Goal: Task Accomplishment & Management: Complete application form

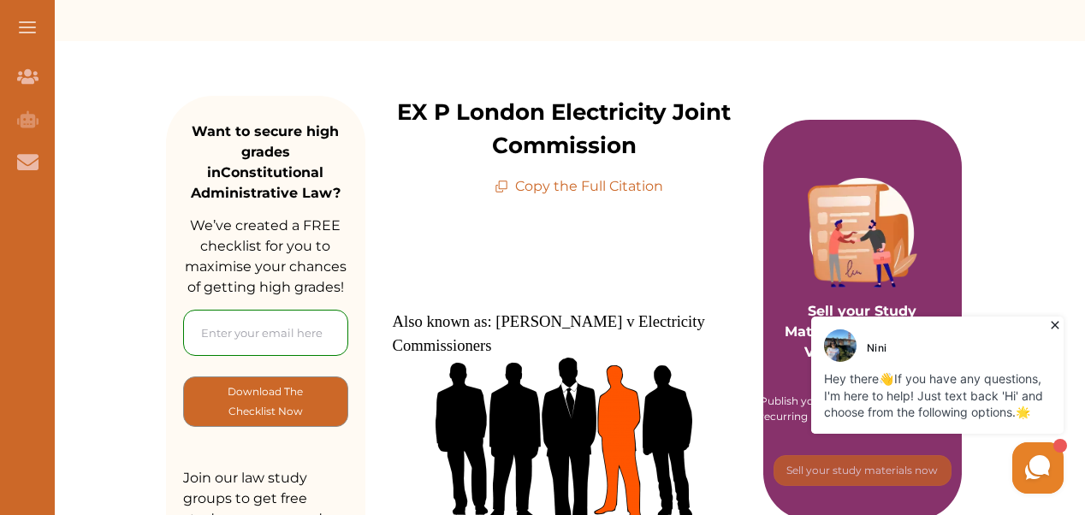
scroll to position [175, 0]
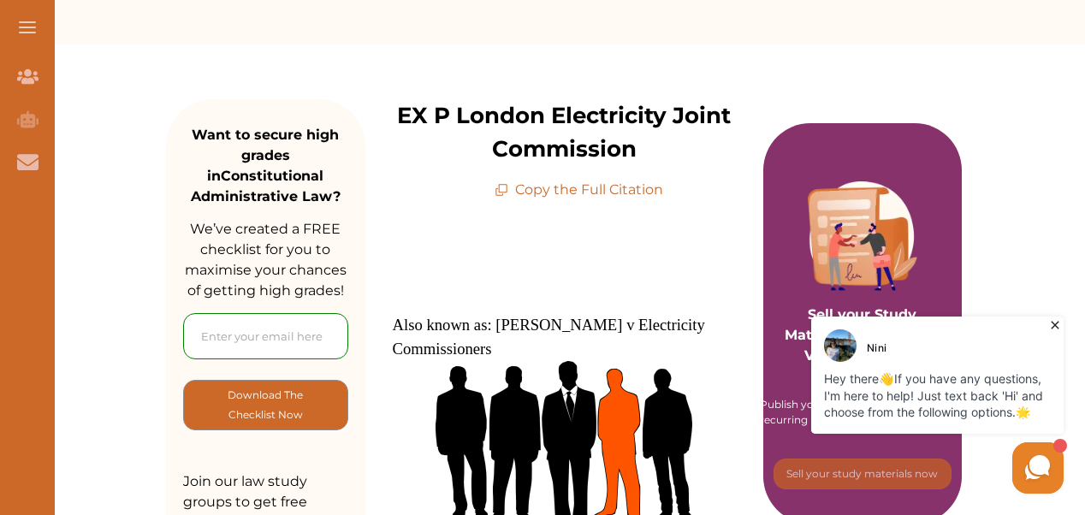
click at [577, 192] on p "Copy the Full Citation" at bounding box center [579, 190] width 169 height 21
click at [529, 181] on p "Copy the Full Citation" at bounding box center [579, 190] width 169 height 21
click at [502, 187] on icon at bounding box center [502, 190] width 14 height 14
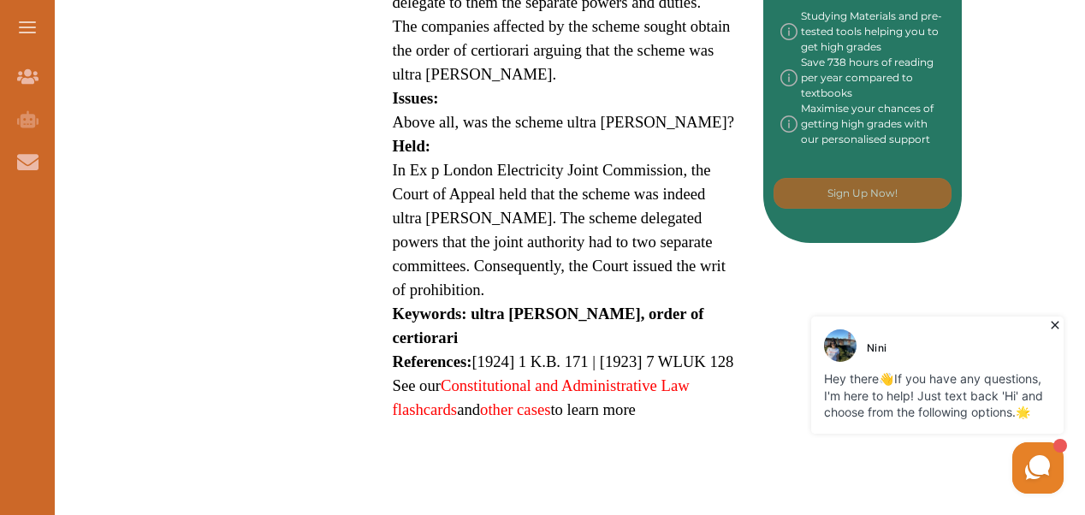
scroll to position [983, 0]
click at [523, 377] on link "Constitutional and Administrative Law flashcards" at bounding box center [541, 398] width 297 height 42
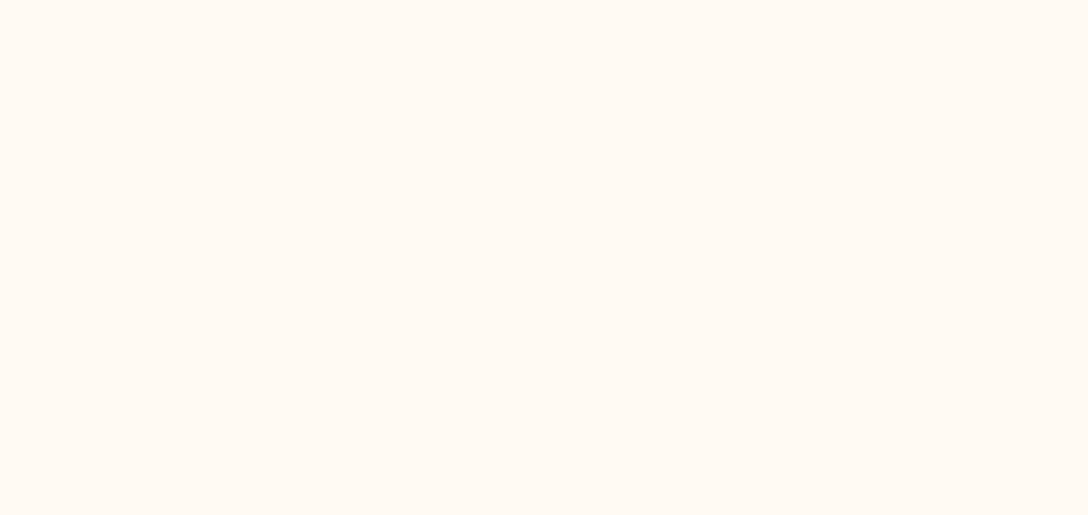
click at [622, 0] on body at bounding box center [544, 0] width 1088 height 0
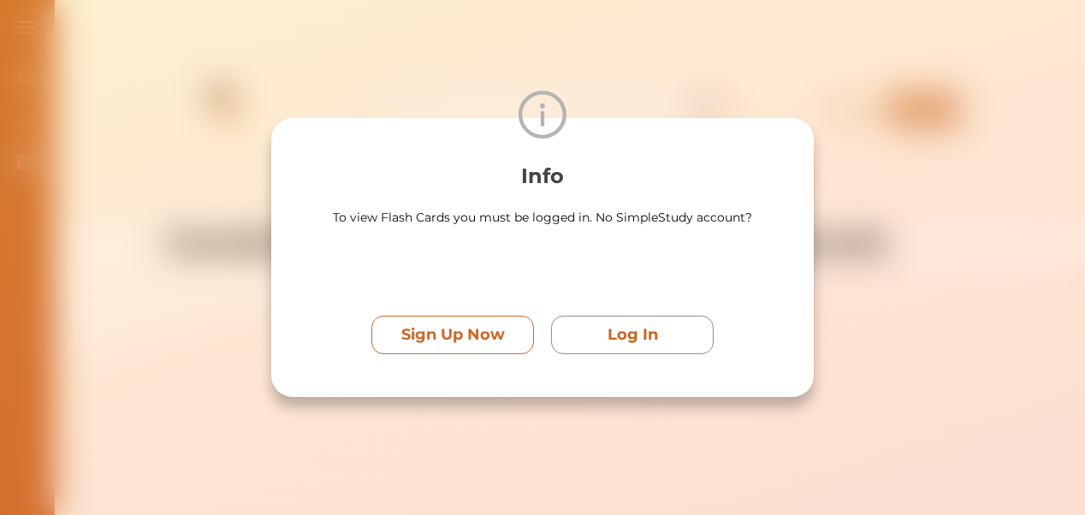
click at [447, 334] on p "Sign Up Now" at bounding box center [453, 334] width 104 height 23
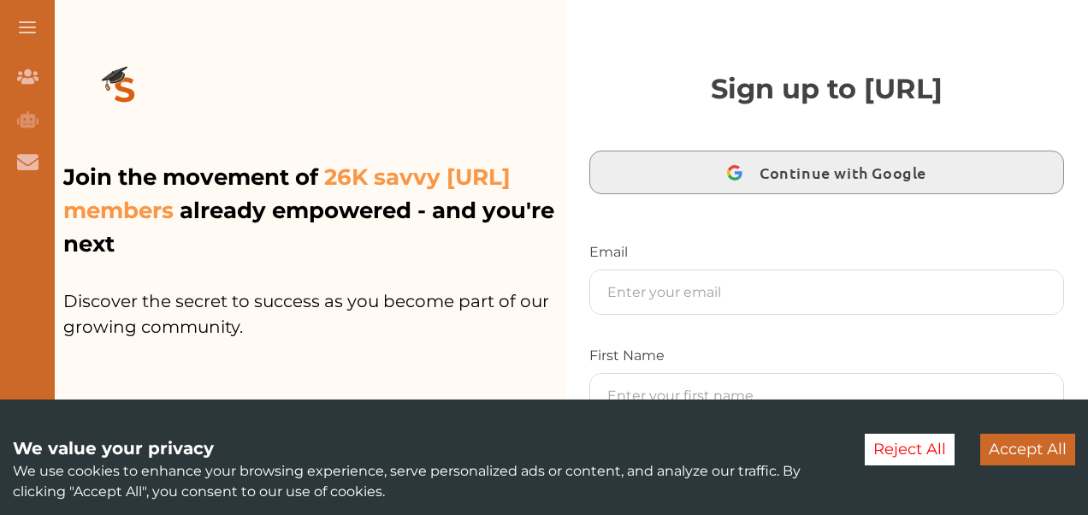
click at [719, 181] on div "button" at bounding box center [735, 173] width 33 height 33
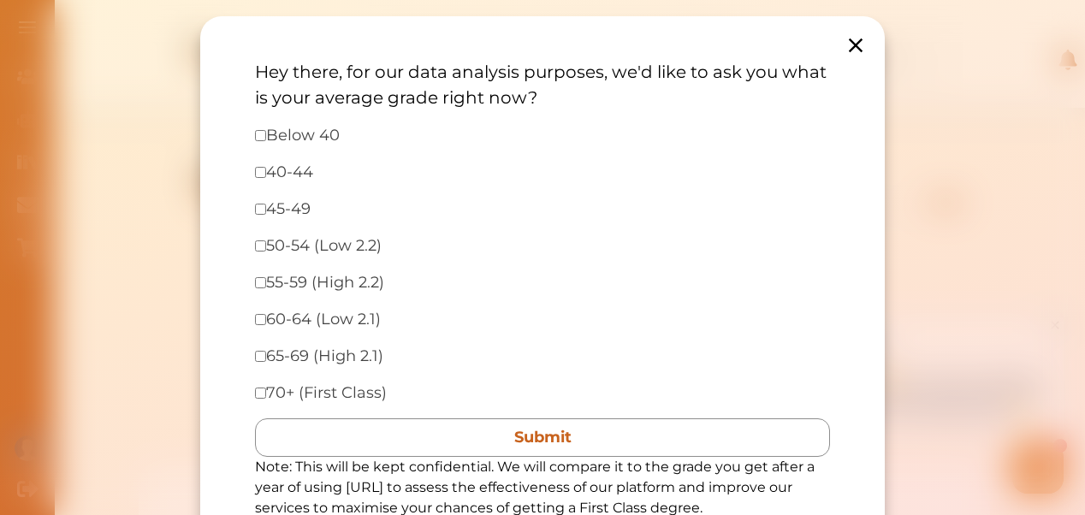
click at [262, 246] on input "checkbox" at bounding box center [260, 245] width 11 height 11
checkbox input "true"
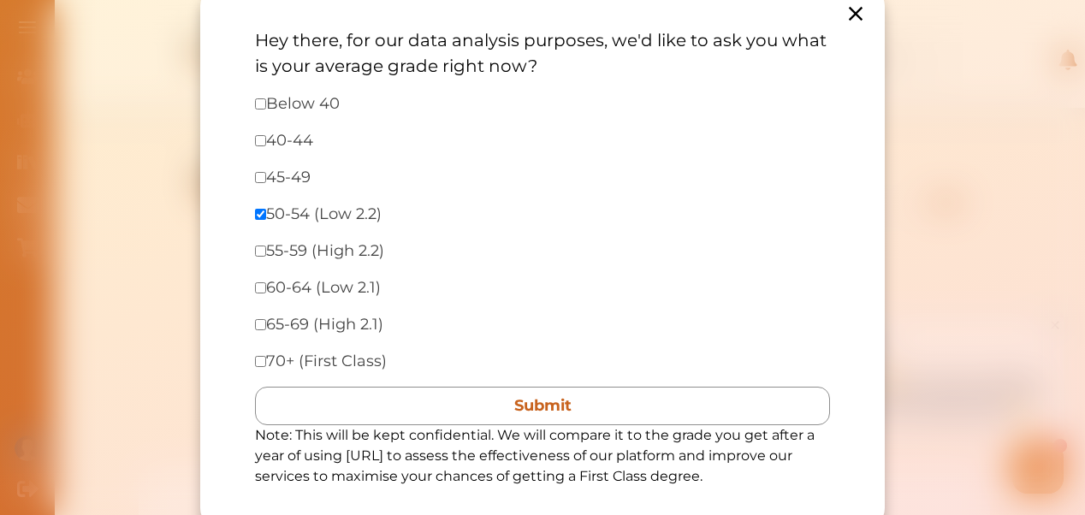
scroll to position [62, 0]
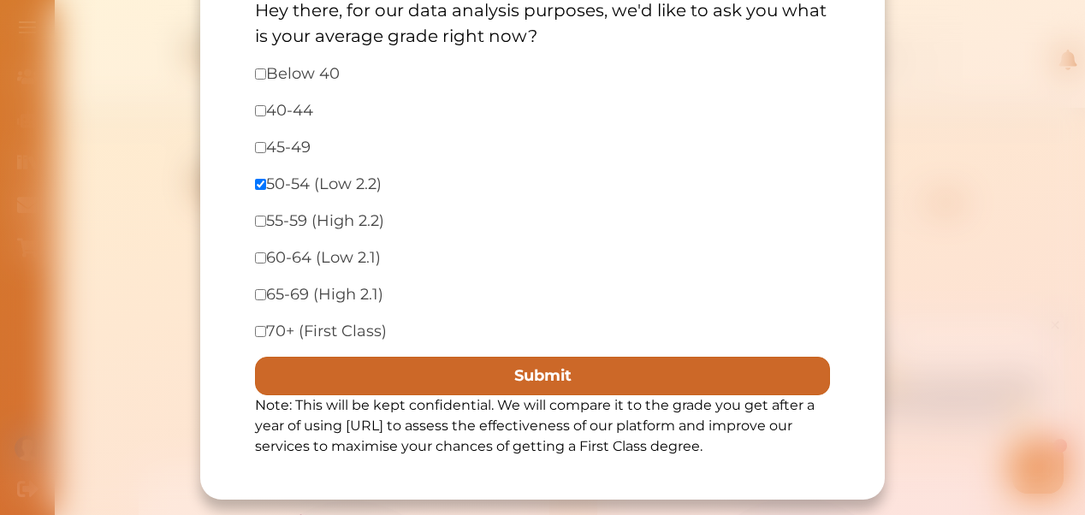
click at [392, 380] on button "Submit" at bounding box center [542, 376] width 575 height 38
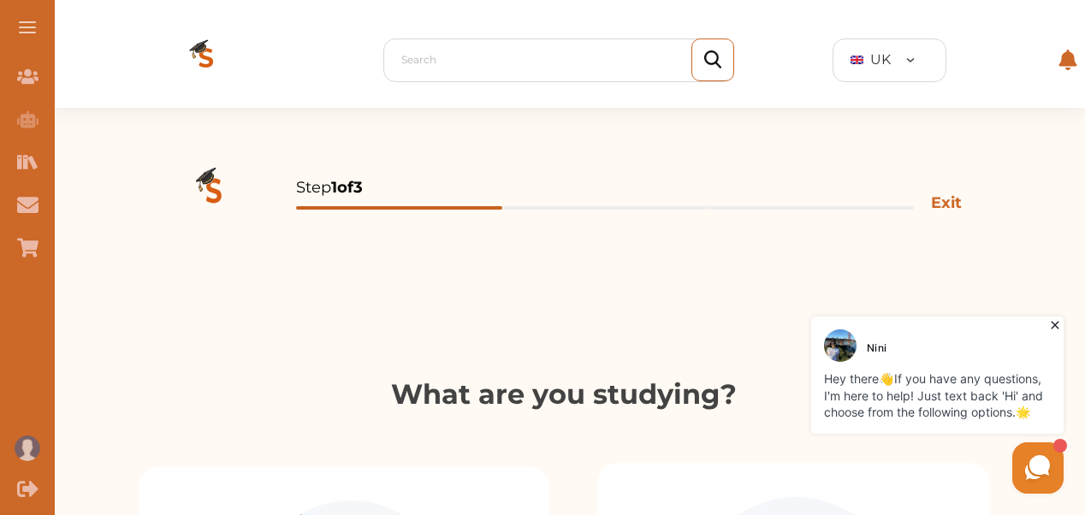
click at [980, 354] on div "Nini" at bounding box center [939, 345] width 231 height 33
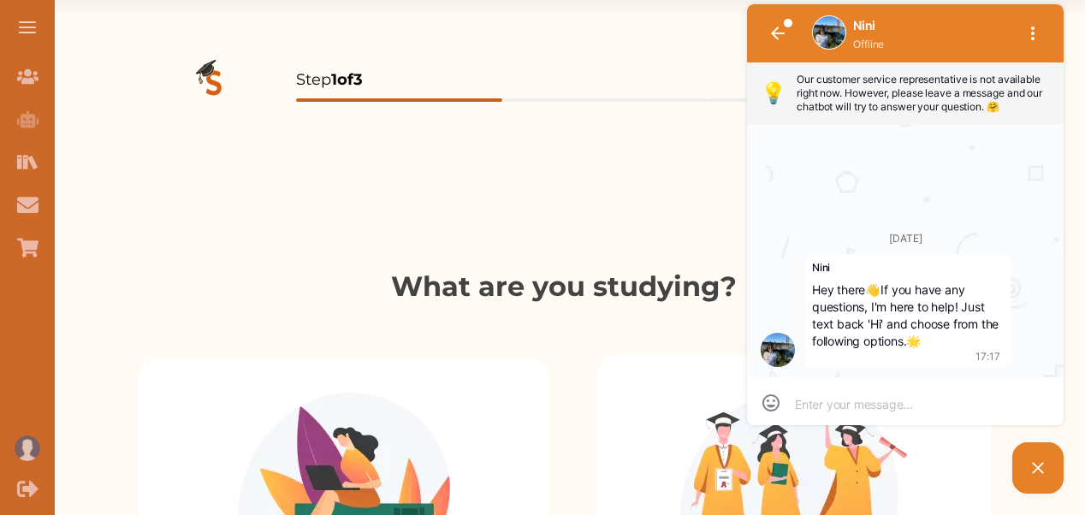
scroll to position [0, 0]
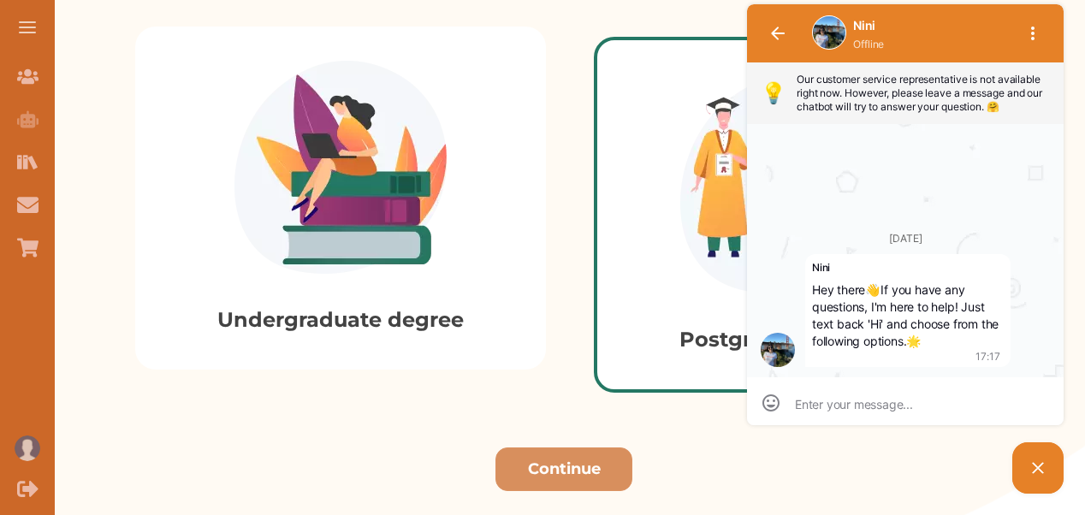
scroll to position [461, 0]
click at [495, 333] on div "Undergraduate degree" at bounding box center [340, 197] width 411 height 343
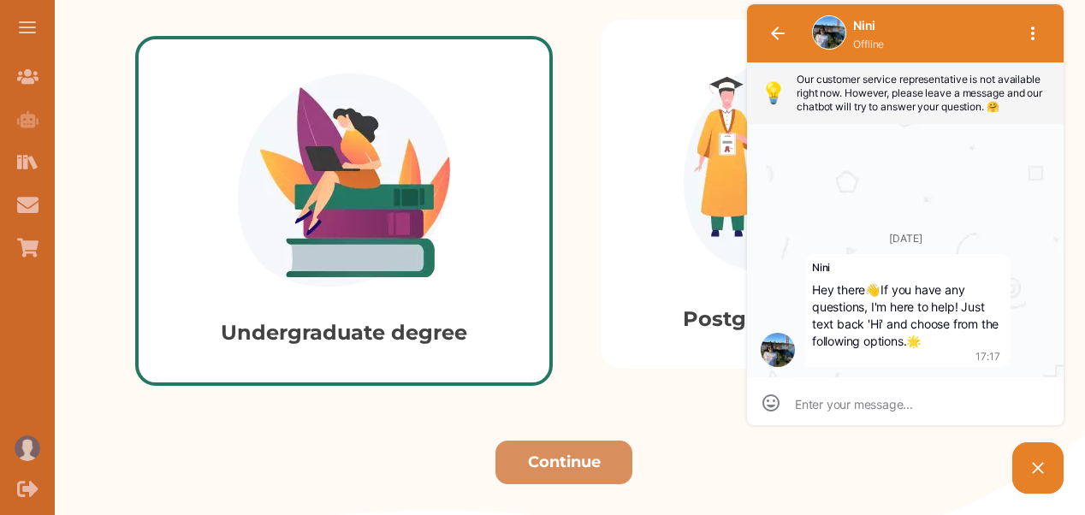
click at [542, 429] on div "Continue" at bounding box center [564, 455] width 1042 height 57
click at [548, 460] on button "Continue" at bounding box center [563, 463] width 137 height 44
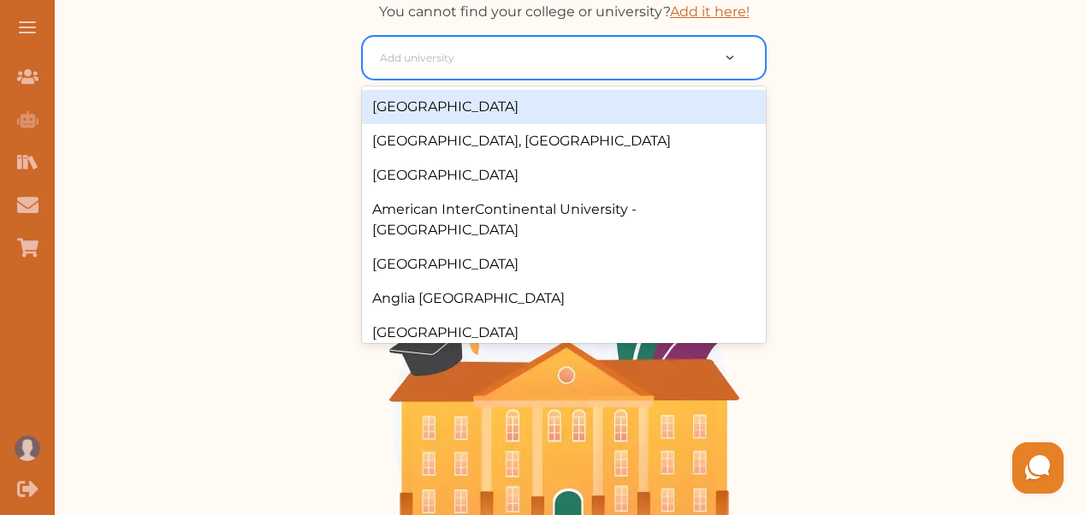
click at [589, 68] on div at bounding box center [545, 58] width 330 height 24
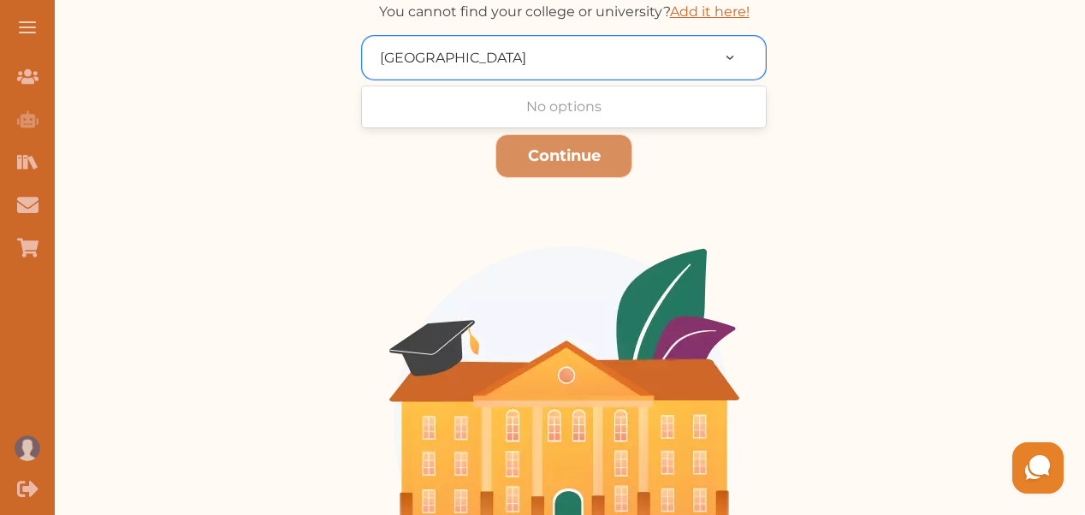
type input "UNIVERSITY OF NAIROBI"
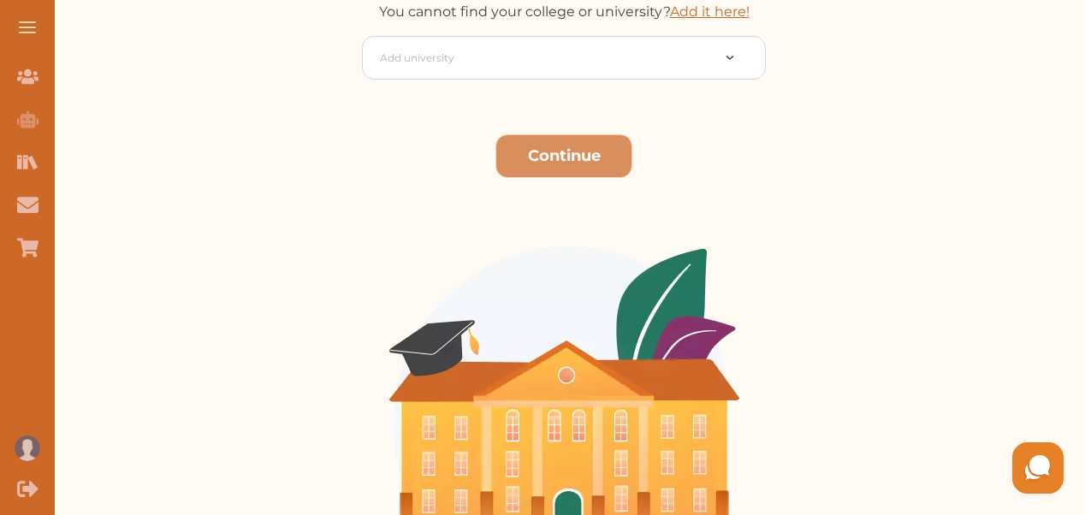
click at [542, 158] on button "Continue" at bounding box center [563, 156] width 137 height 44
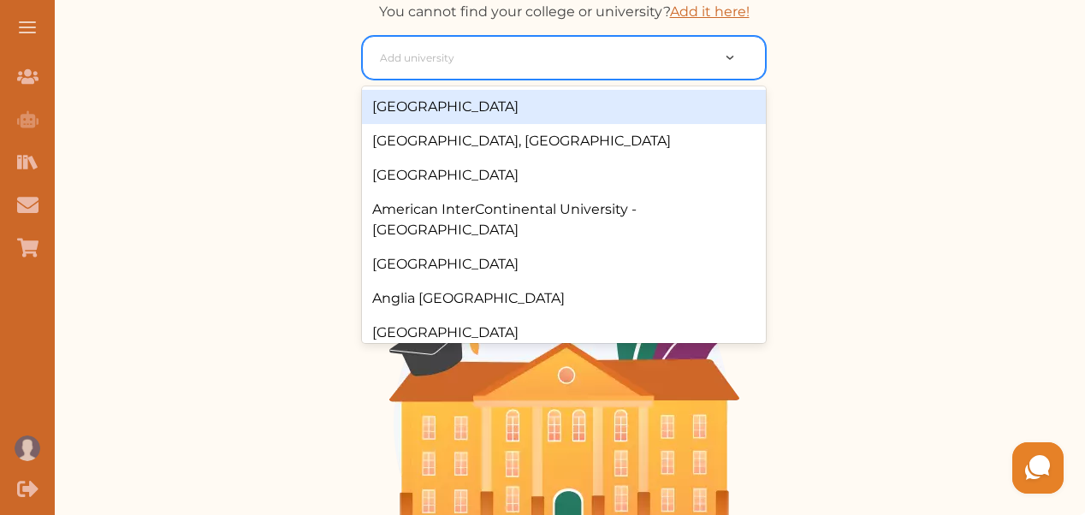
click at [512, 56] on div at bounding box center [545, 58] width 330 height 24
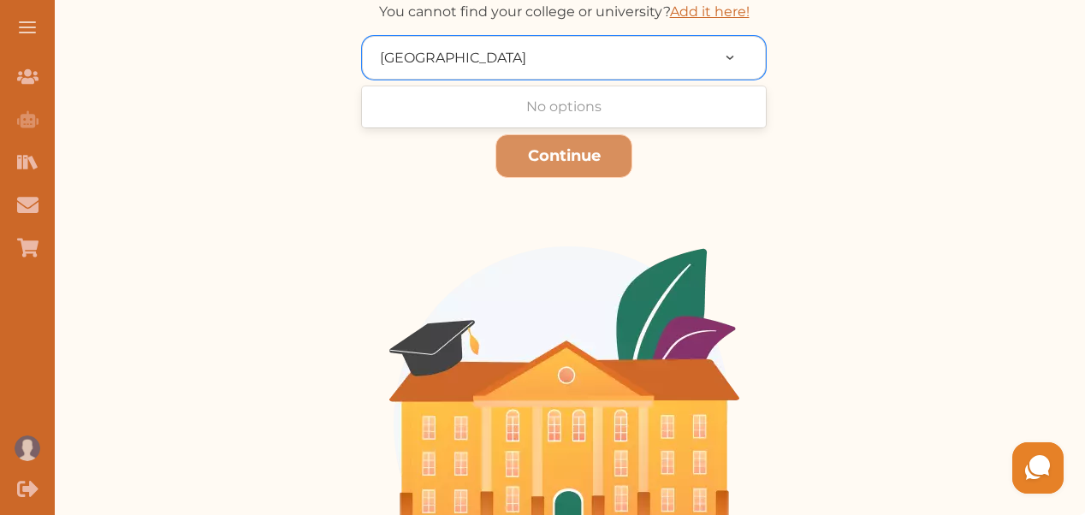
type input "UNIVERSITY OF NAIROBI"
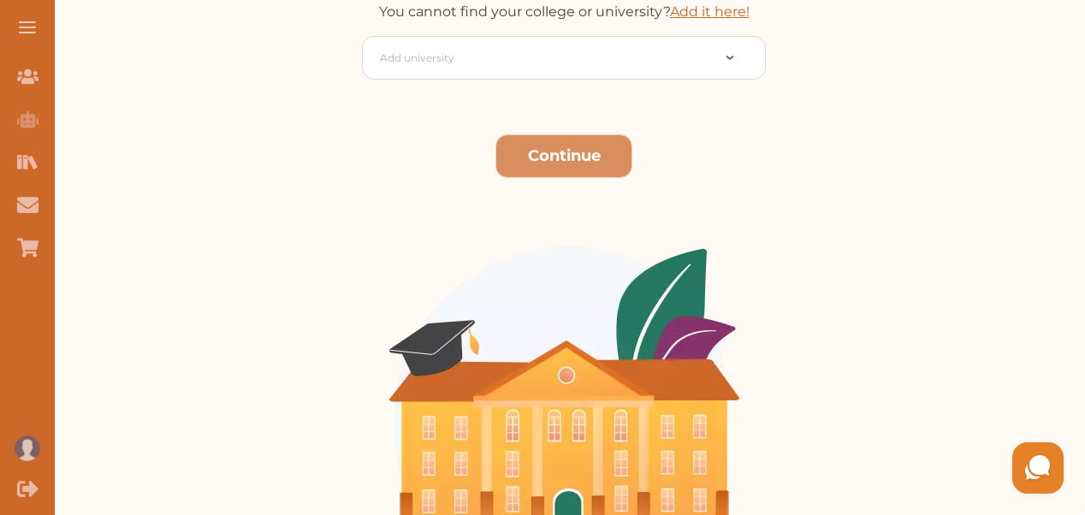
click at [563, 161] on button "Continue" at bounding box center [563, 156] width 137 height 44
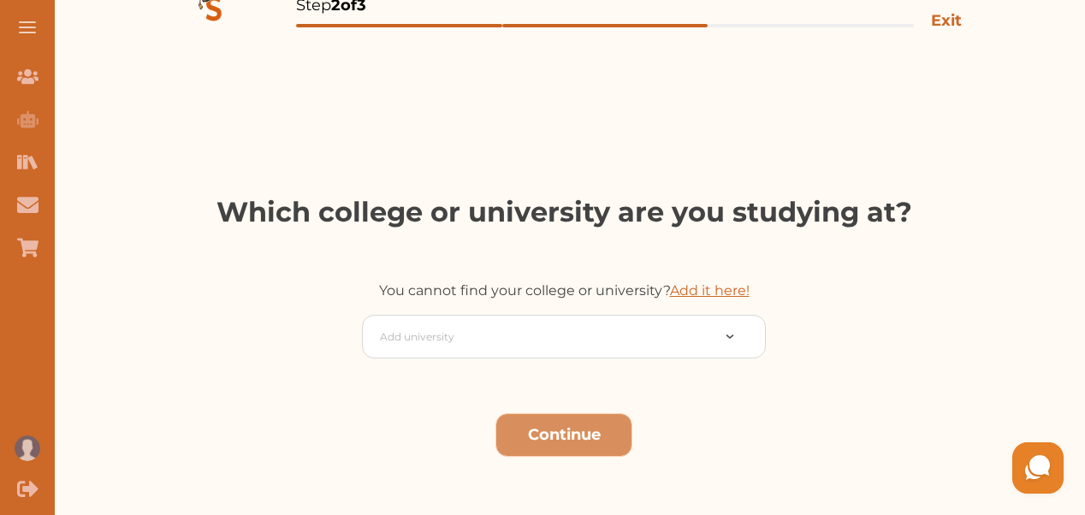
scroll to position [183, 0]
click at [708, 295] on link "Add it here!" at bounding box center [710, 289] width 80 height 16
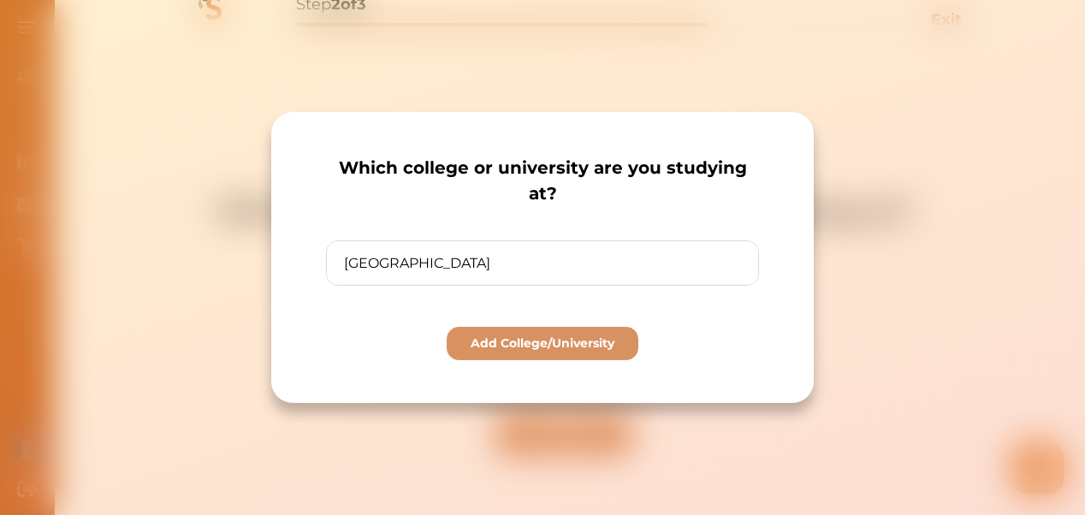
type input "UNIVERSITY OF NAIROBI"
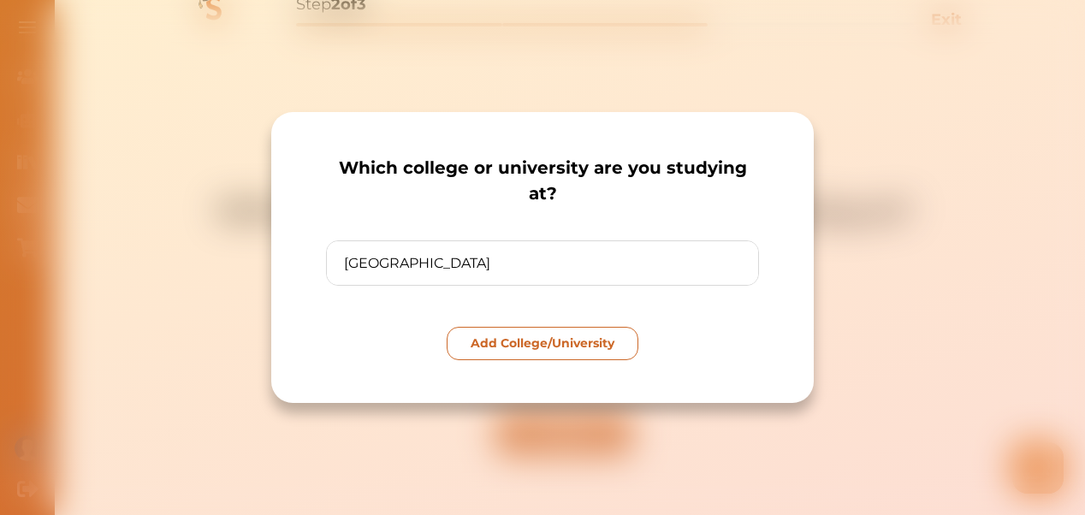
click at [525, 343] on p "Add College/University" at bounding box center [543, 344] width 144 height 18
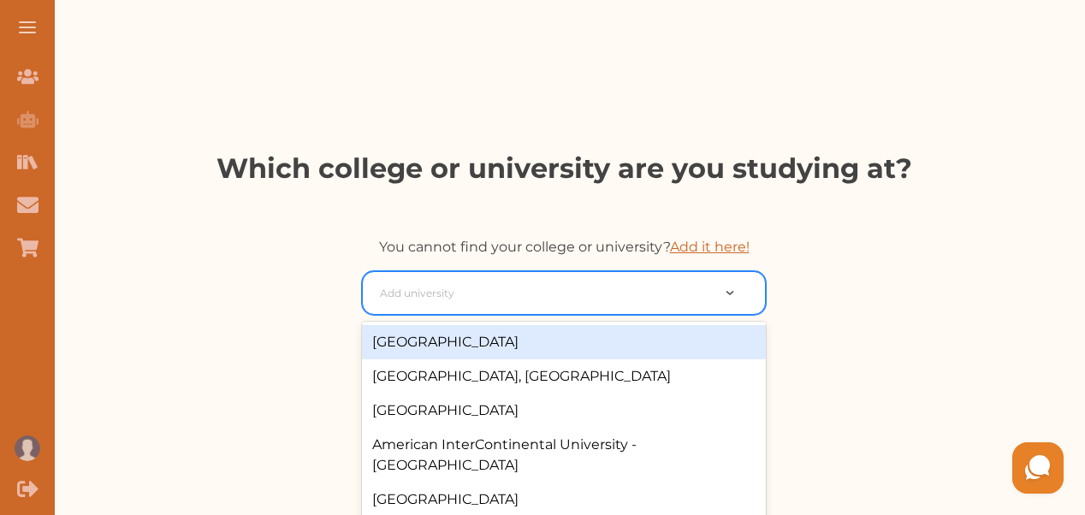
click at [528, 298] on div at bounding box center [545, 293] width 330 height 24
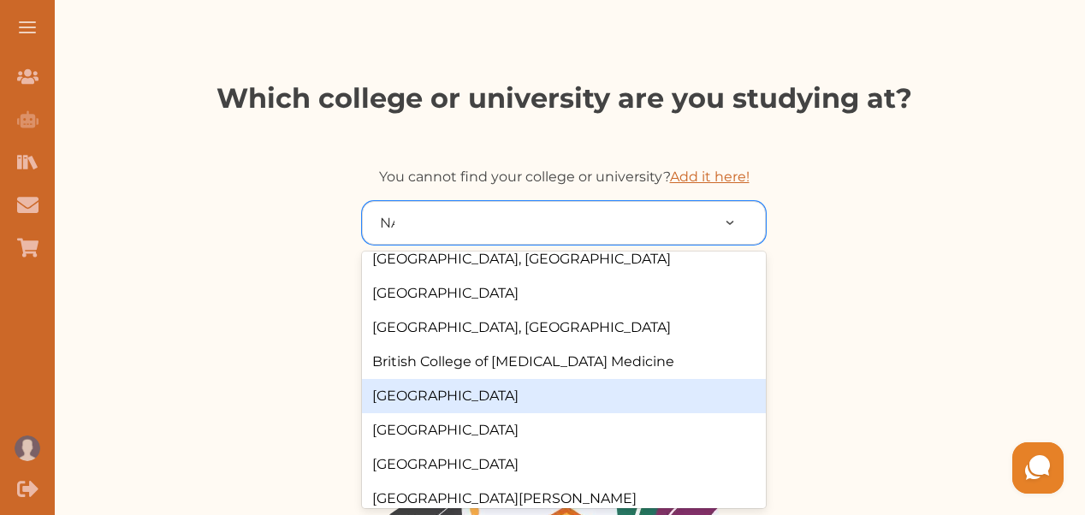
scroll to position [202, 0]
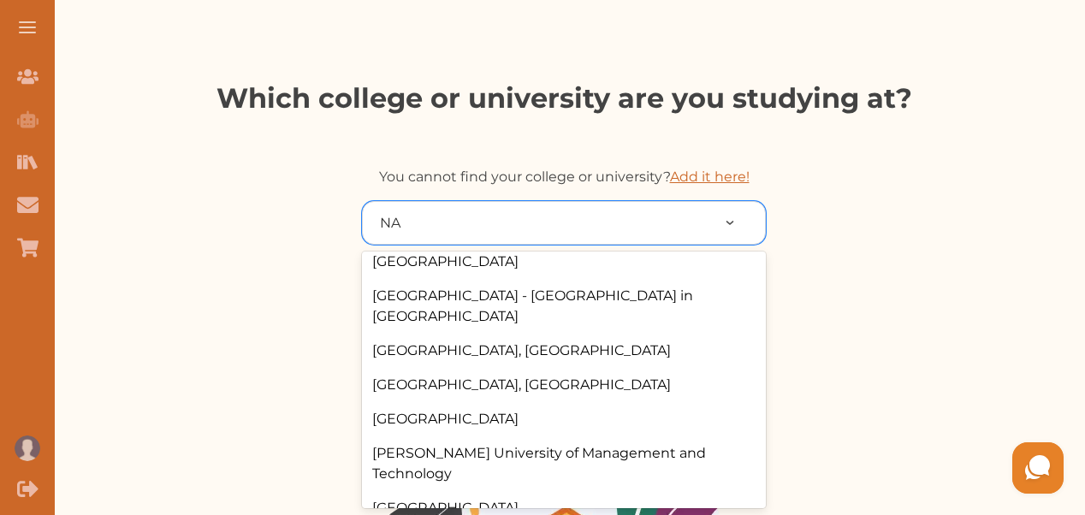
type input "NAI"
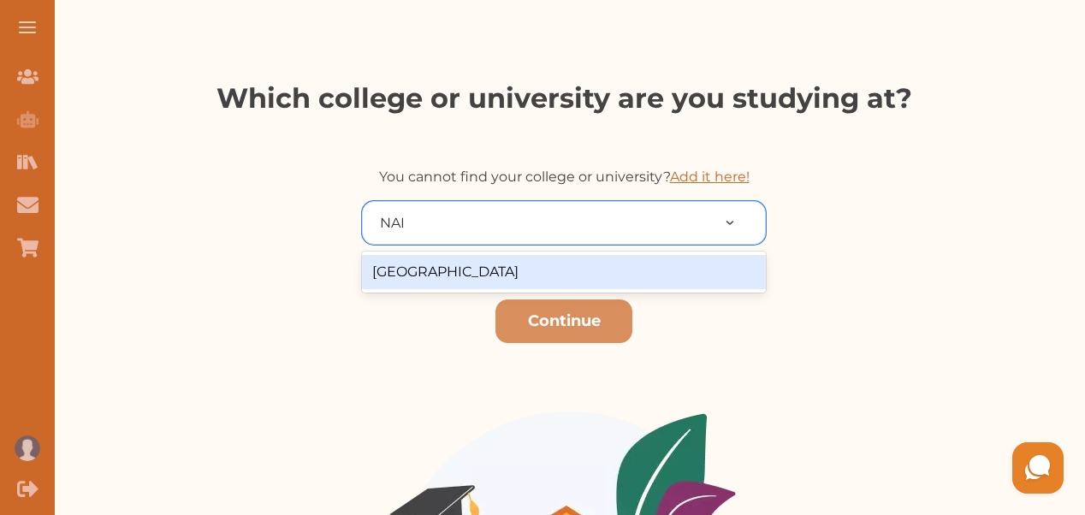
click at [488, 261] on div "UNIVERSITY OF NAIROBI" at bounding box center [564, 272] width 404 height 34
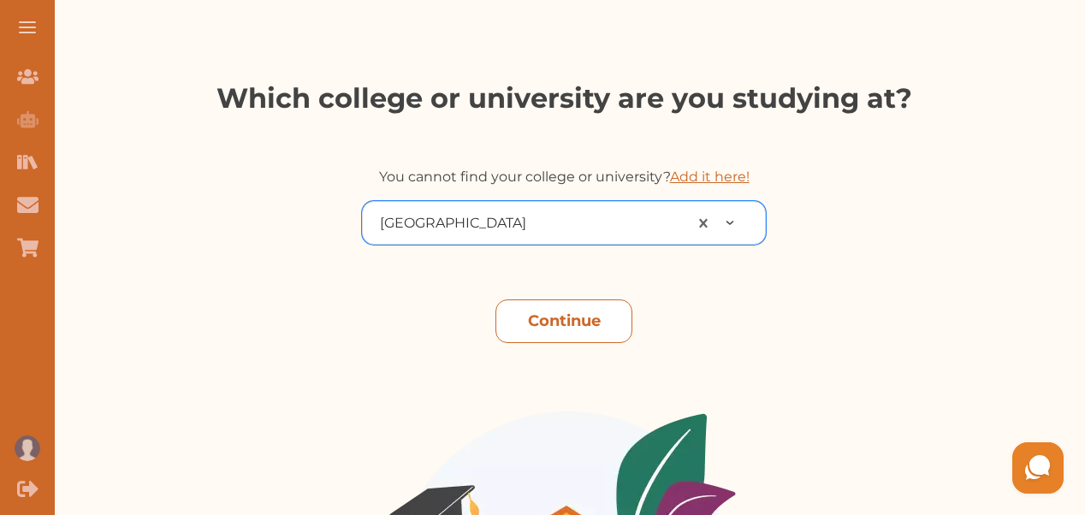
click at [546, 333] on button "Continue" at bounding box center [563, 321] width 137 height 44
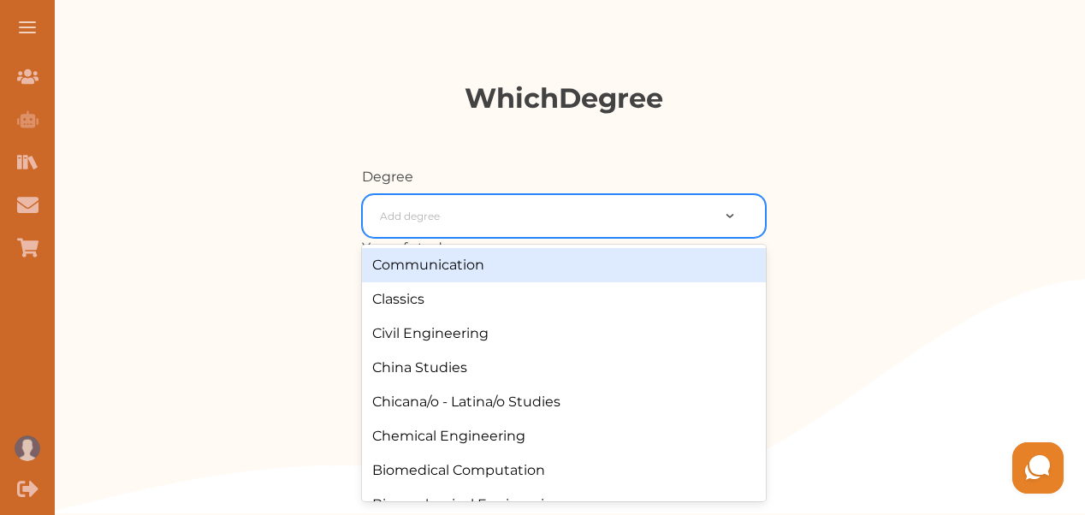
click at [629, 226] on div at bounding box center [545, 216] width 330 height 24
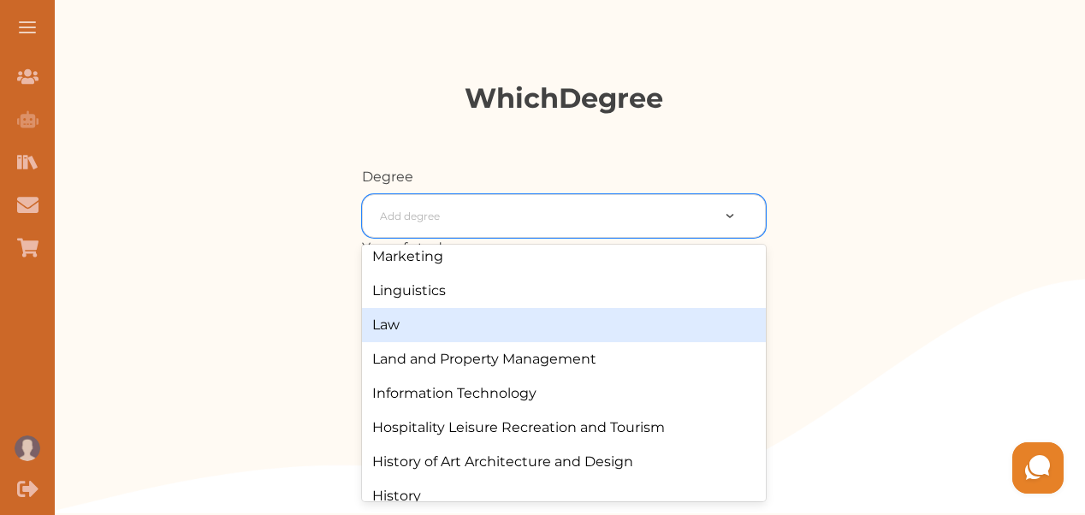
scroll to position [1667, 0]
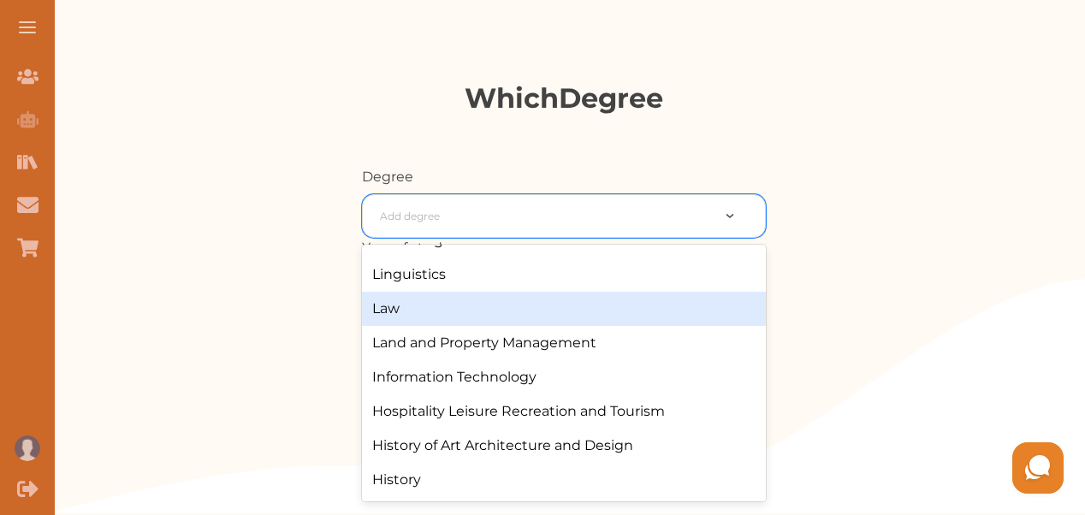
click at [527, 309] on div "Law" at bounding box center [564, 309] width 404 height 34
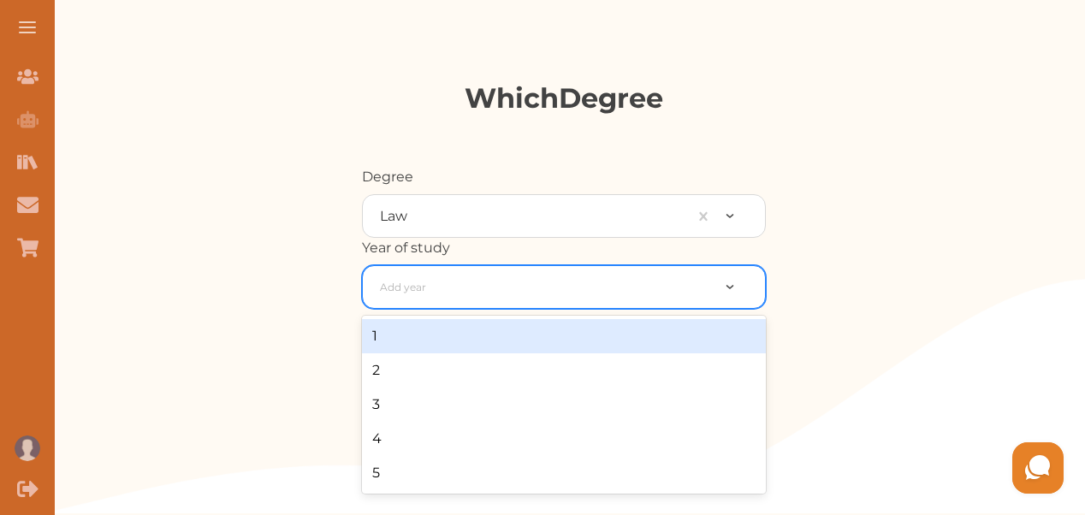
click at [481, 272] on div "Add year" at bounding box center [544, 287] width 347 height 31
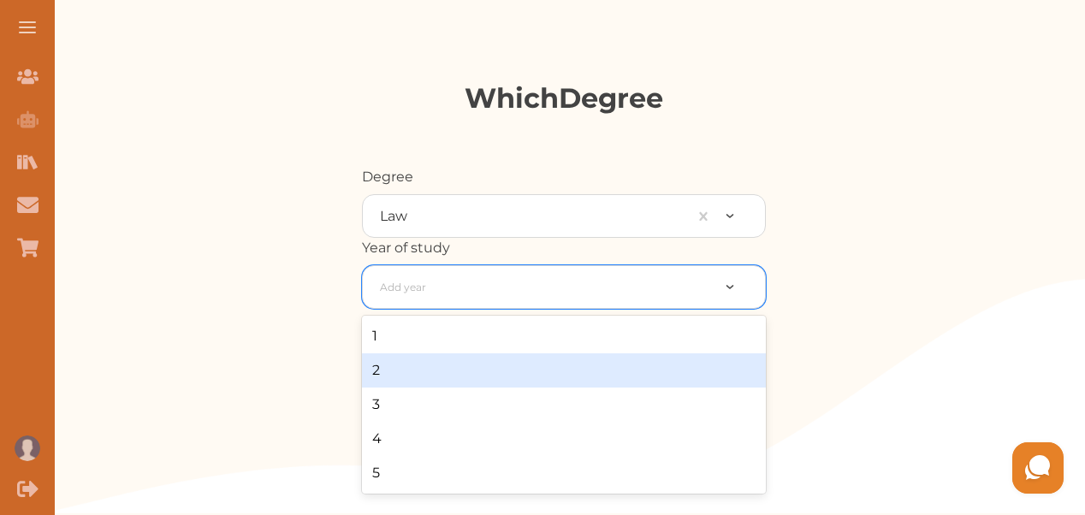
click at [391, 382] on div "2" at bounding box center [564, 370] width 404 height 34
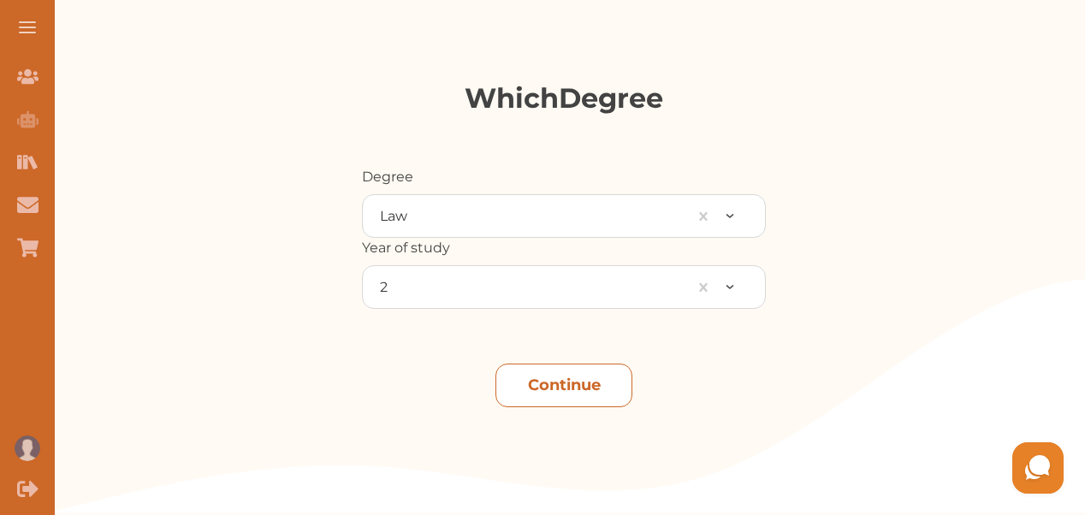
click at [553, 376] on button "Continue" at bounding box center [563, 386] width 137 height 44
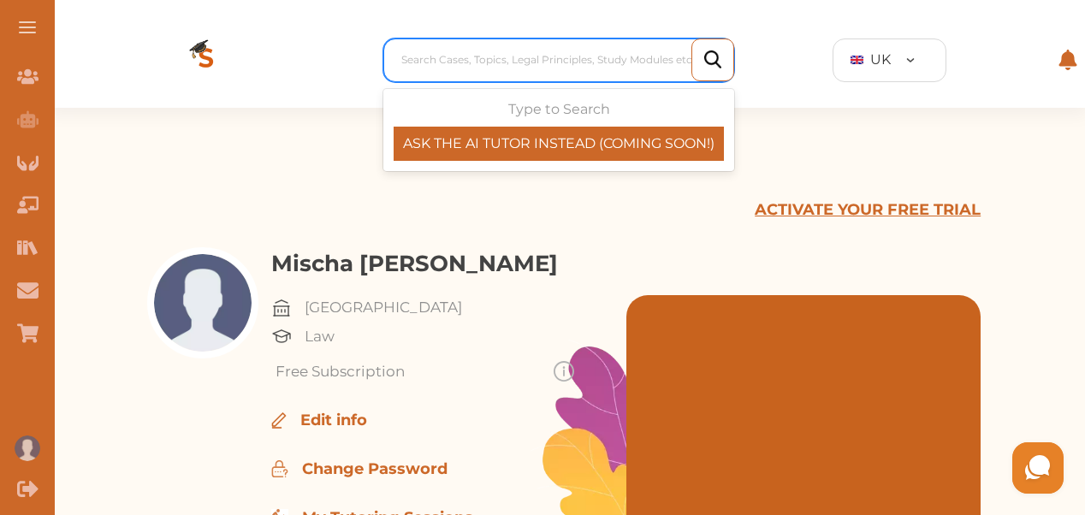
click at [560, 63] on div at bounding box center [562, 60] width 323 height 24
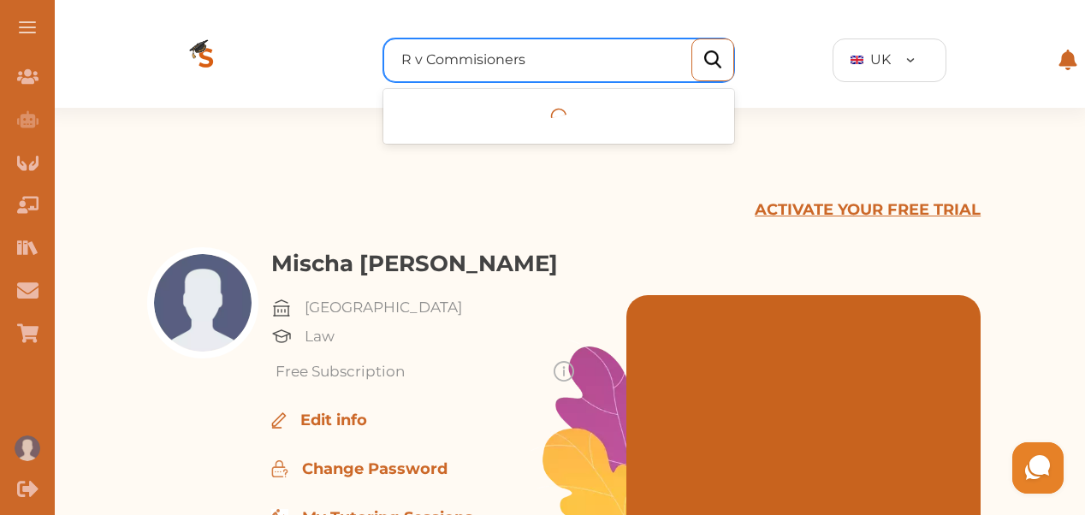
click at [476, 55] on input "R v Commisioners" at bounding box center [464, 60] width 127 height 21
type input "R v Commissioners"
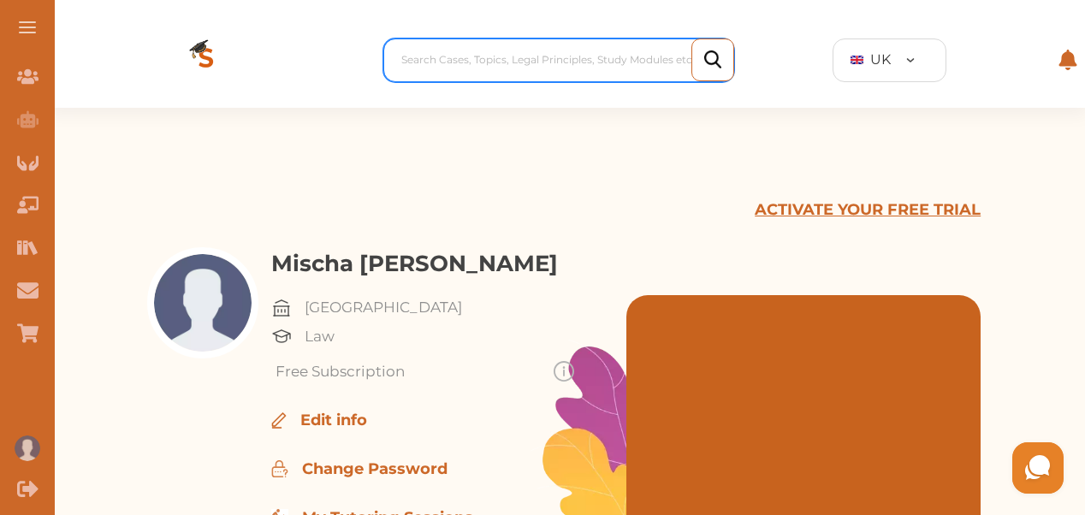
click at [536, 56] on div at bounding box center [562, 60] width 323 height 24
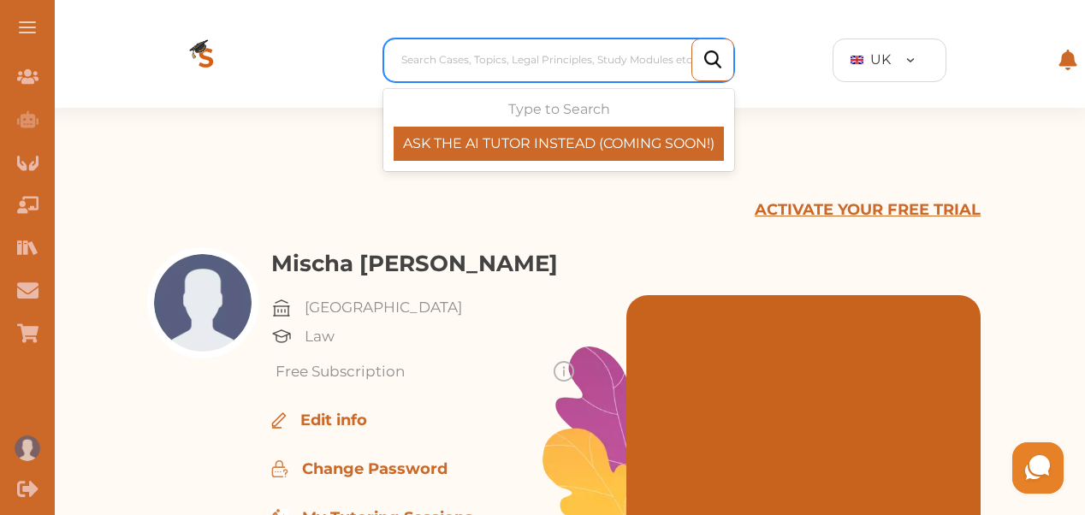
click at [633, 53] on div at bounding box center [562, 60] width 323 height 24
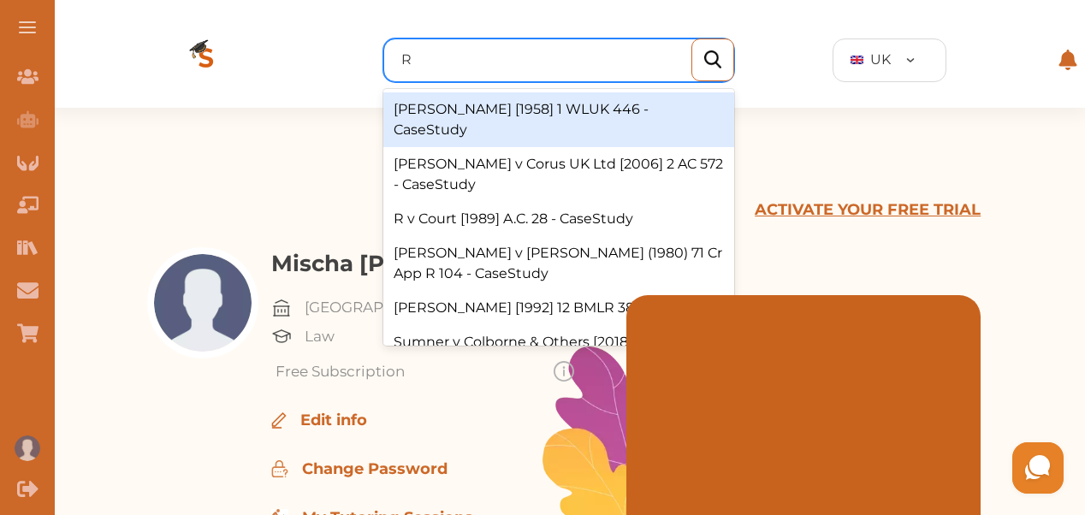
type input "R"
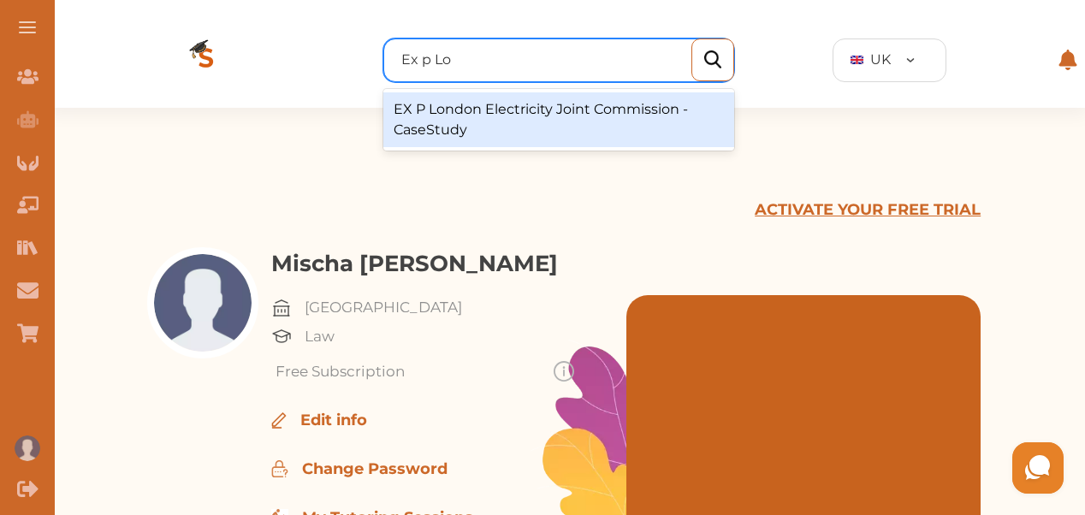
type input "Ex p Lon"
click at [576, 118] on div "EX P London Electricity Joint Commission - CaseStudy" at bounding box center [558, 119] width 351 height 55
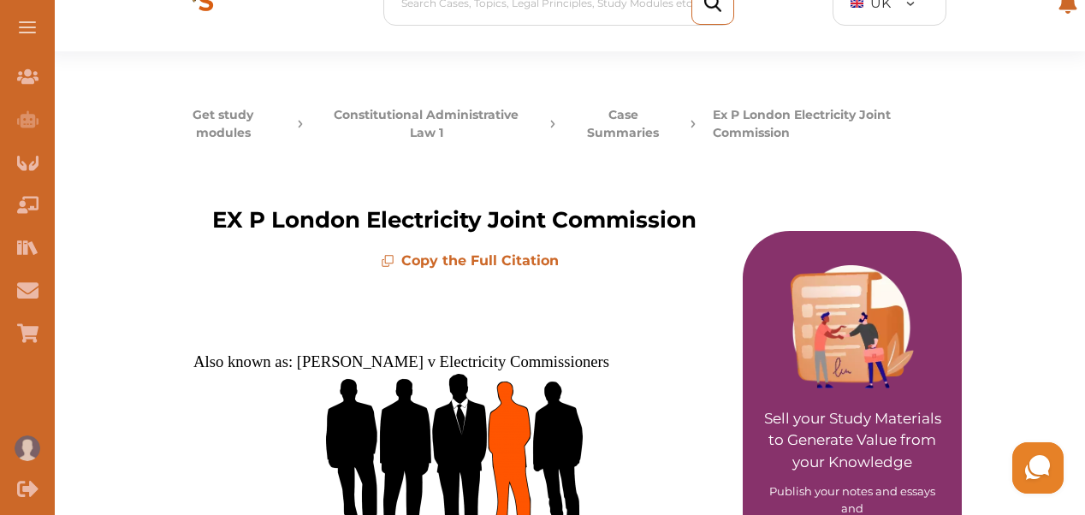
scroll to position [39, 0]
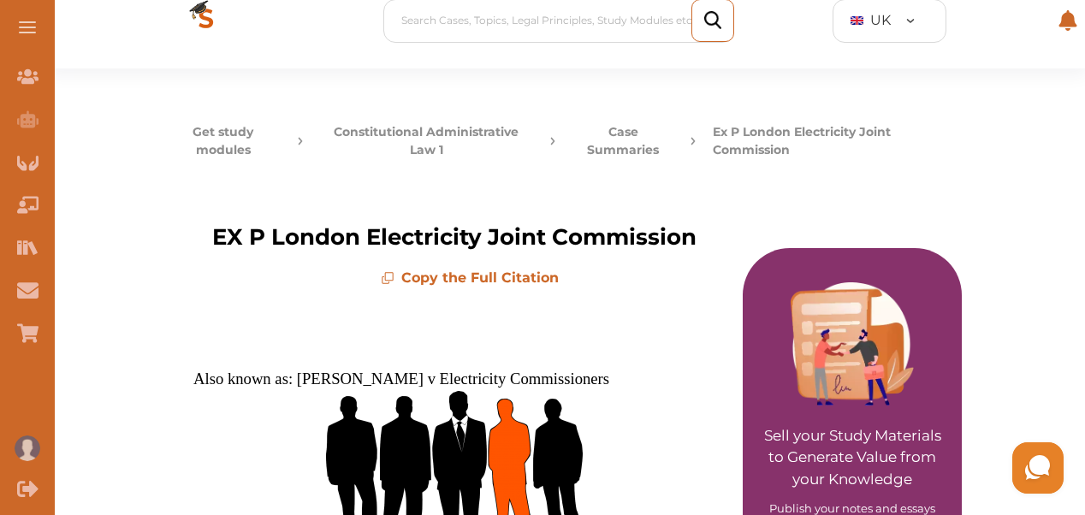
click at [431, 140] on button "Constitutional Administrative Law 1" at bounding box center [426, 141] width 213 height 36
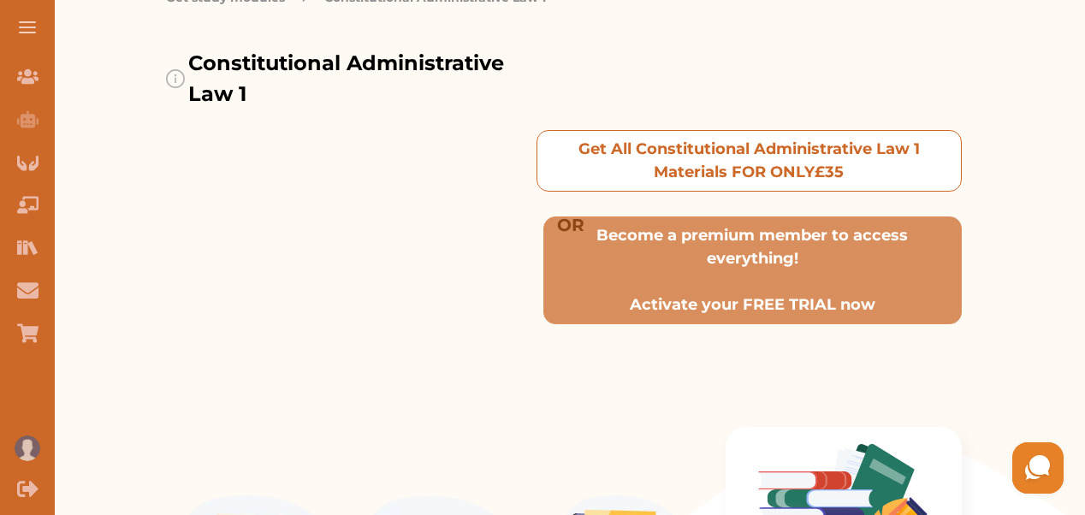
scroll to position [169, 0]
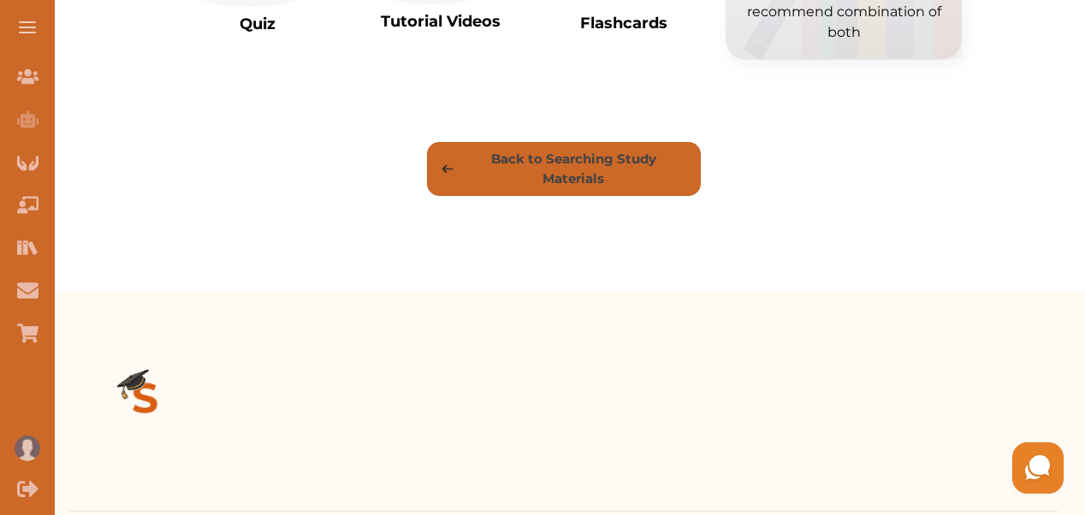
click at [628, 169] on p "Back to Searching Study Materials" at bounding box center [564, 169] width 258 height 38
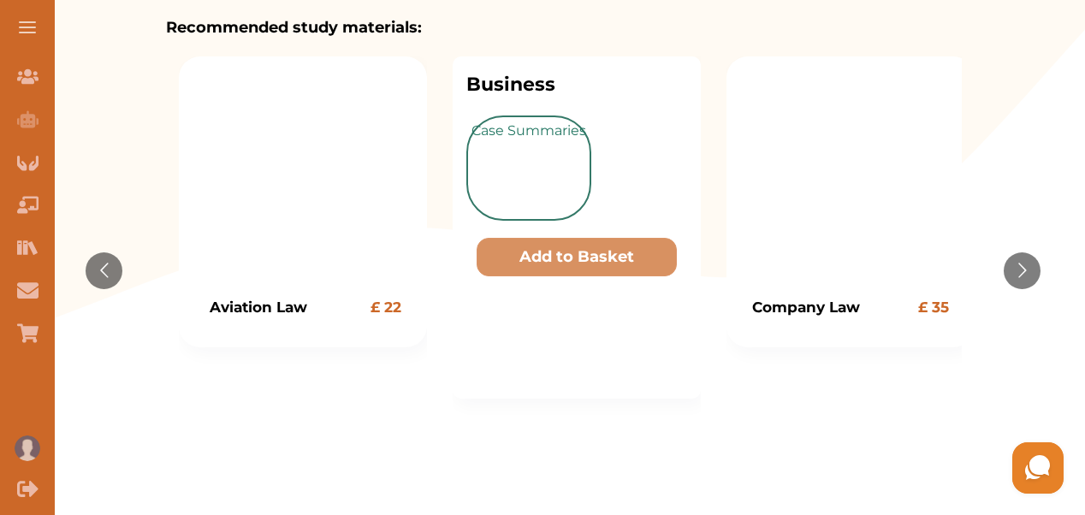
scroll to position [423, 0]
